Goal: Task Accomplishment & Management: Use online tool/utility

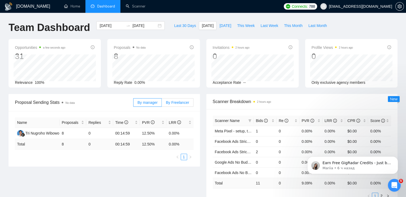
click at [180, 101] on span "By Freelancer" at bounding box center [177, 102] width 23 height 4
click at [162, 104] on input "By Freelancer" at bounding box center [162, 104] width 0 height 0
click at [177, 104] on span "By Freelancer" at bounding box center [177, 102] width 23 height 4
click at [162, 104] on input "By Freelancer" at bounding box center [162, 104] width 0 height 0
click at [397, 158] on icon "Dismiss notification" at bounding box center [396, 157] width 3 height 3
